Goal: Task Accomplishment & Management: Use online tool/utility

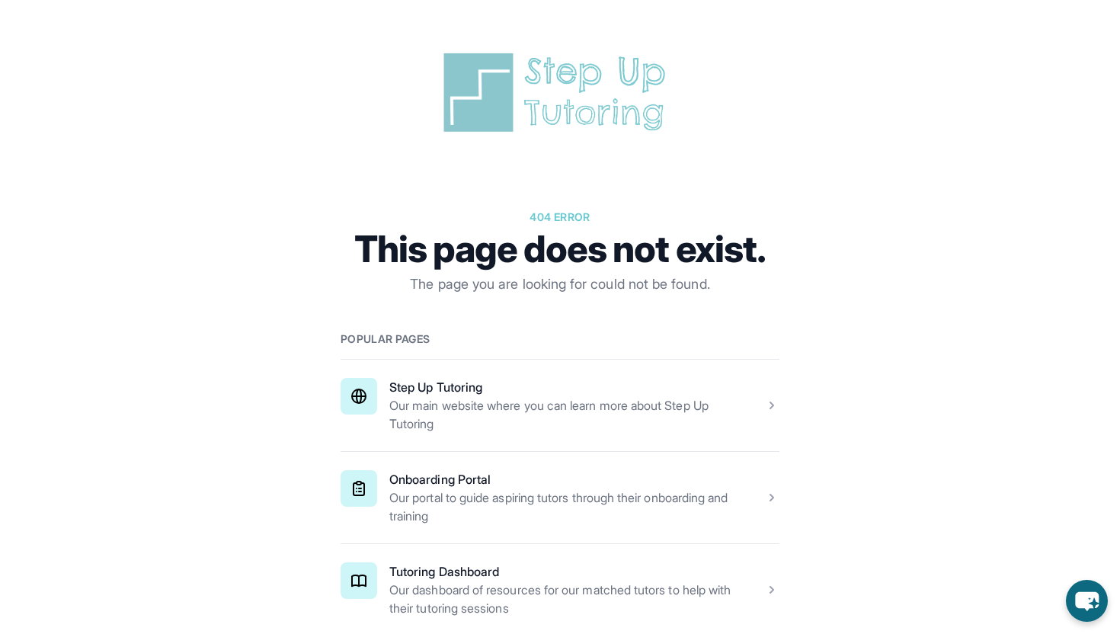
click at [541, 607] on span at bounding box center [559, 589] width 439 height 91
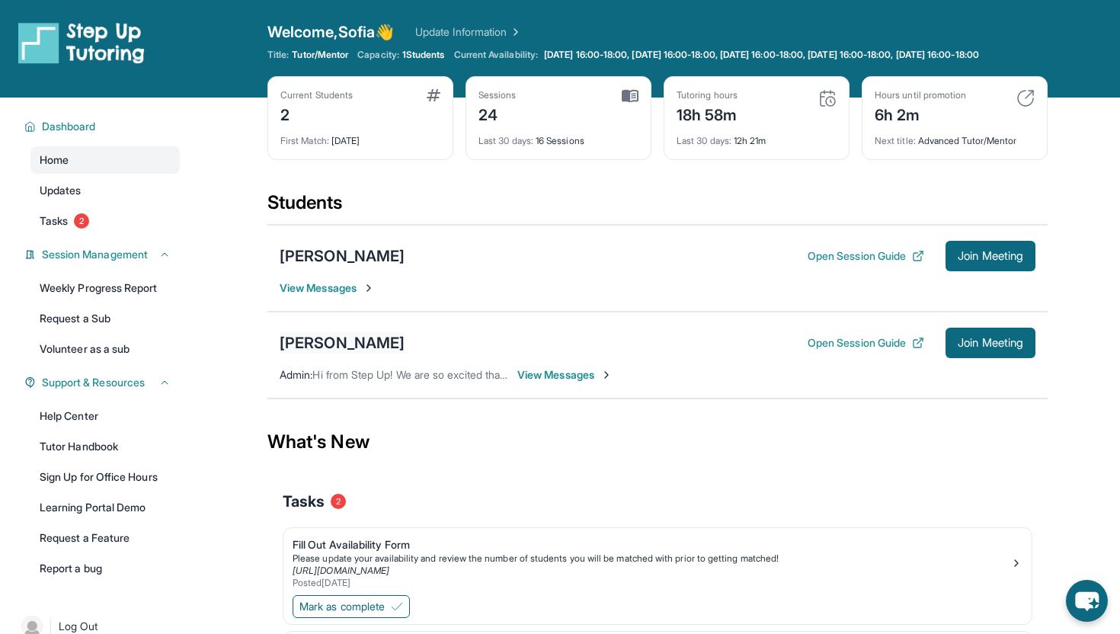
click at [309, 353] on div "Derick Maldonado" at bounding box center [341, 342] width 125 height 21
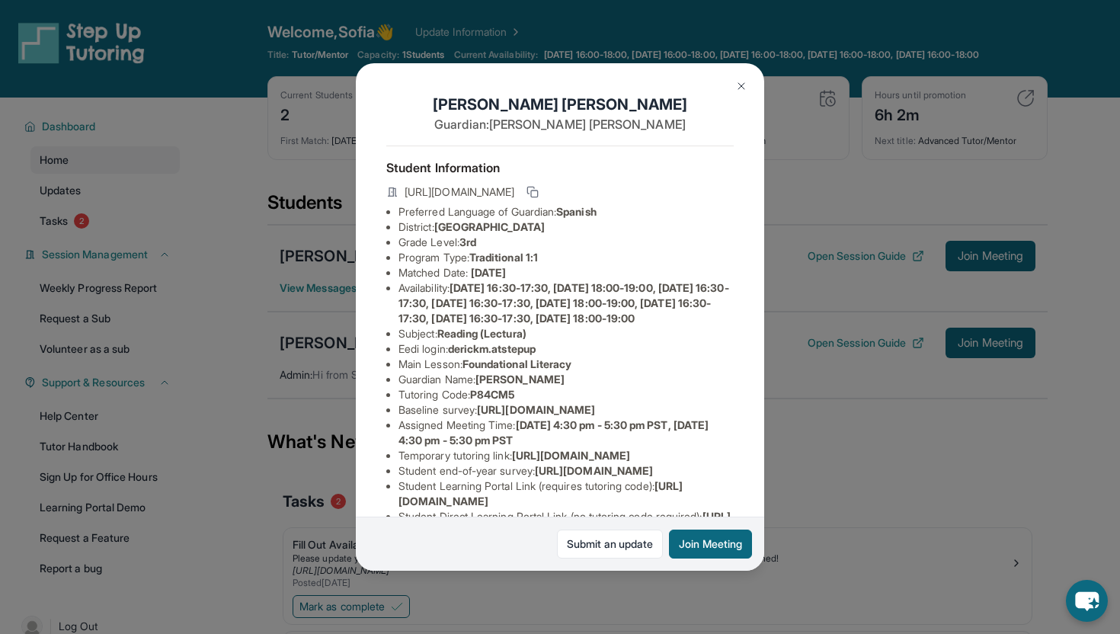
click at [739, 82] on img at bounding box center [741, 86] width 12 height 12
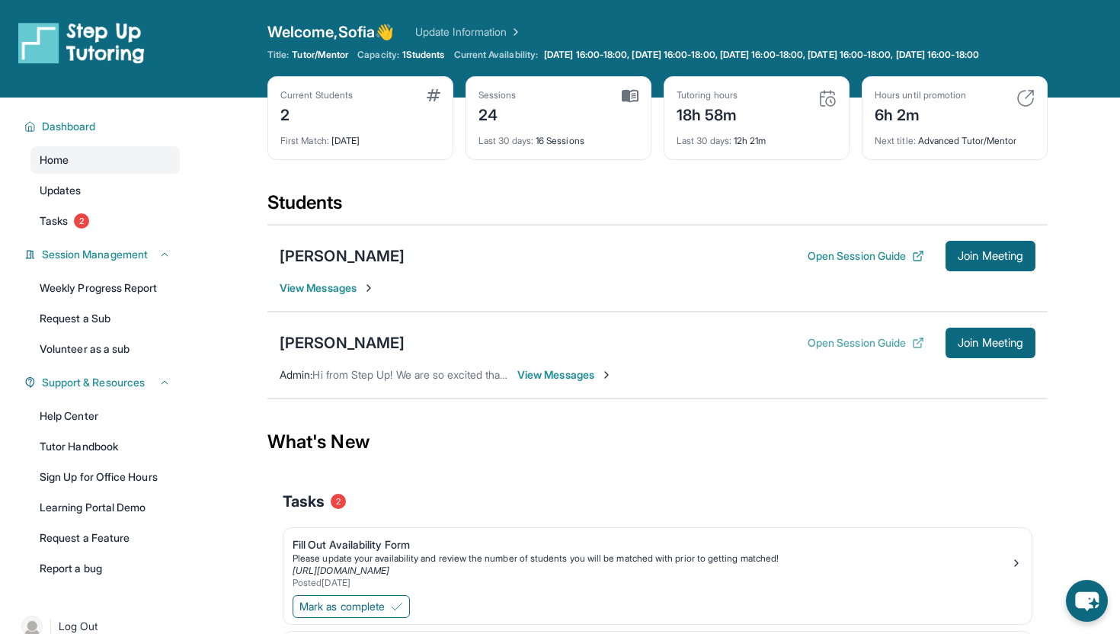
click at [888, 350] on button "Open Session Guide" at bounding box center [865, 342] width 117 height 15
